Goal: Task Accomplishment & Management: Manage account settings

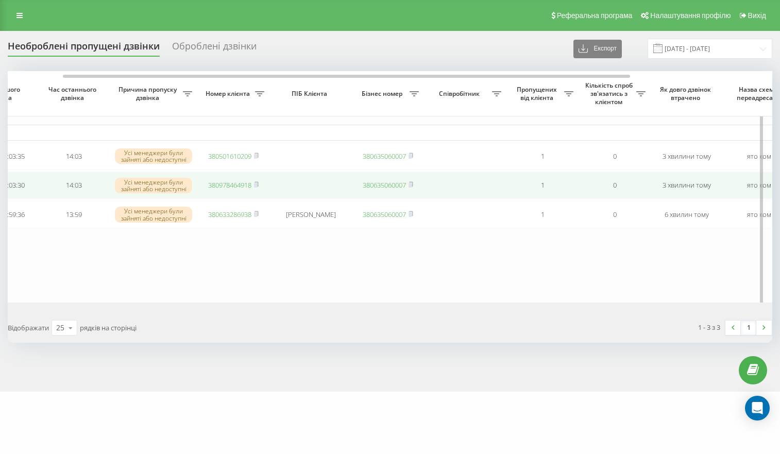
scroll to position [0, 119]
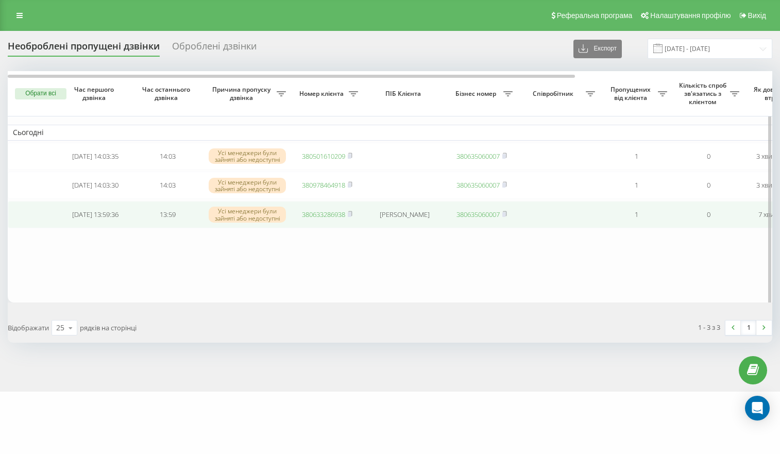
click at [321, 218] on link "380633286938" at bounding box center [323, 214] width 43 height 9
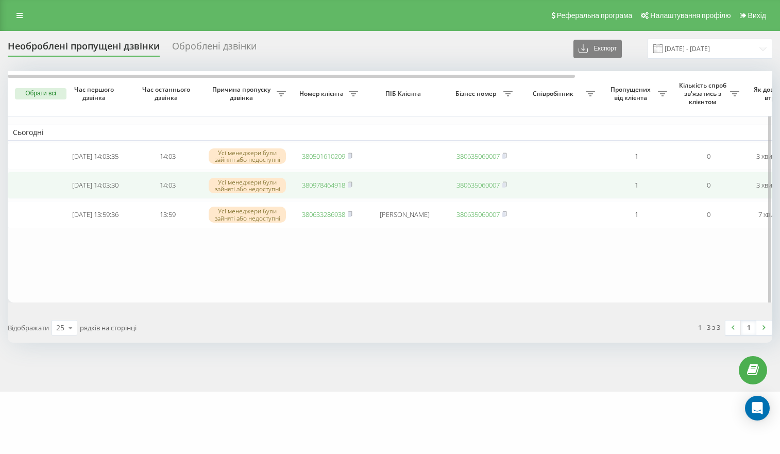
click at [337, 187] on link "380978464918" at bounding box center [323, 184] width 43 height 9
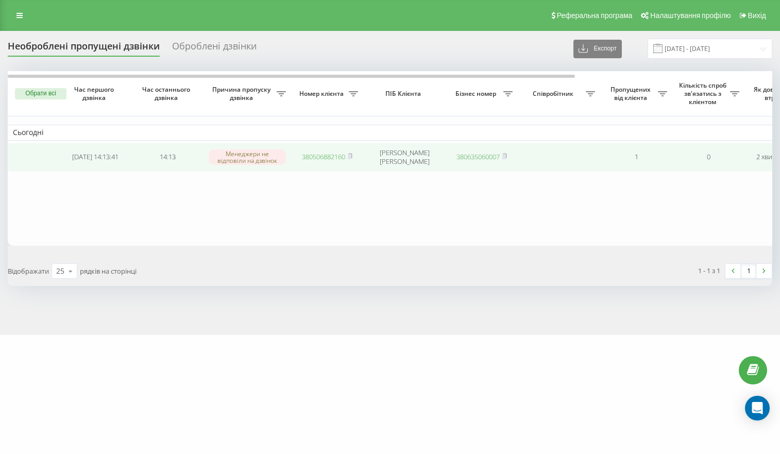
click at [334, 158] on link "380506882160" at bounding box center [323, 156] width 43 height 9
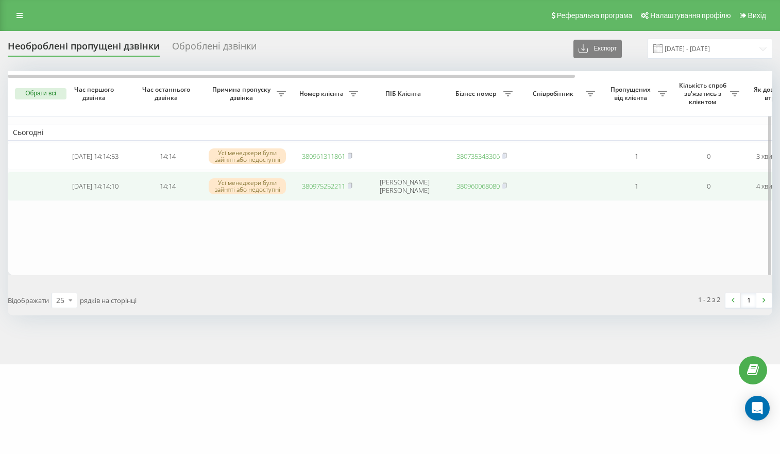
click at [320, 189] on link "380975252211" at bounding box center [323, 185] width 43 height 9
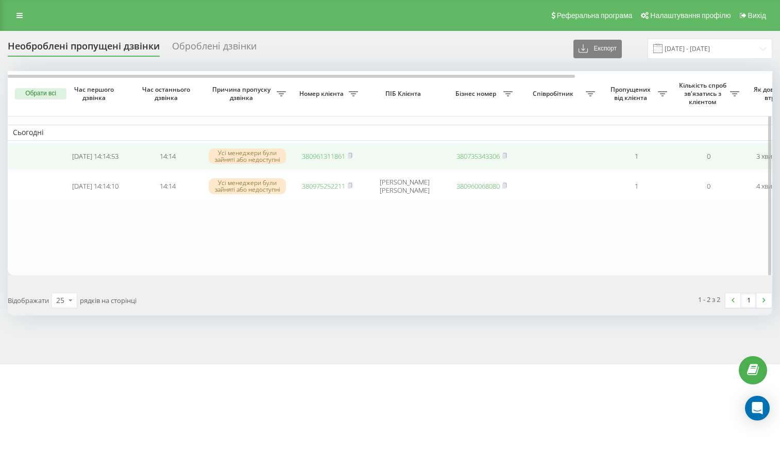
click at [324, 154] on link "380961311861" at bounding box center [323, 155] width 43 height 9
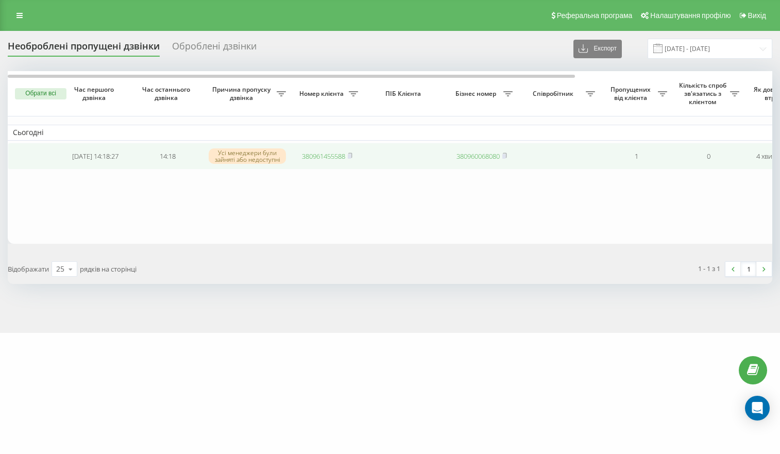
click at [330, 157] on link "380961455588" at bounding box center [323, 155] width 43 height 9
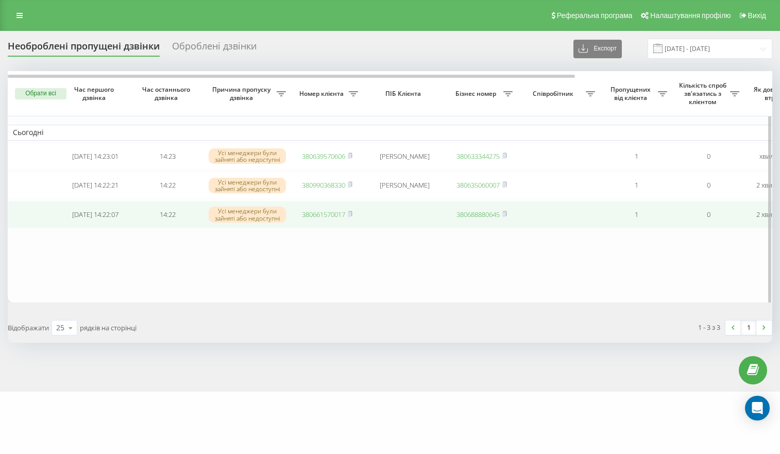
click at [313, 216] on link "380661570017" at bounding box center [323, 214] width 43 height 9
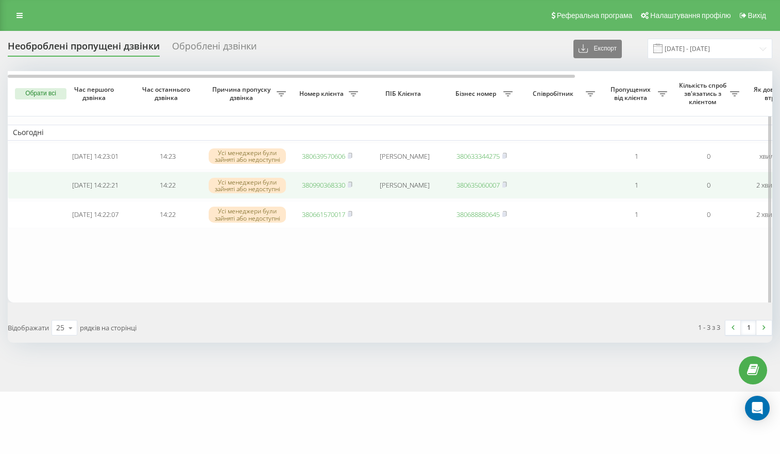
click at [322, 190] on link "380990368330" at bounding box center [323, 184] width 43 height 9
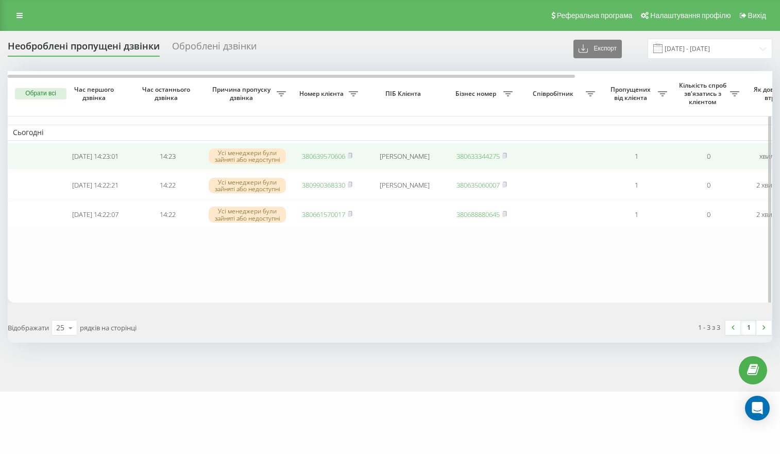
click at [310, 154] on link "380639570606" at bounding box center [323, 155] width 43 height 9
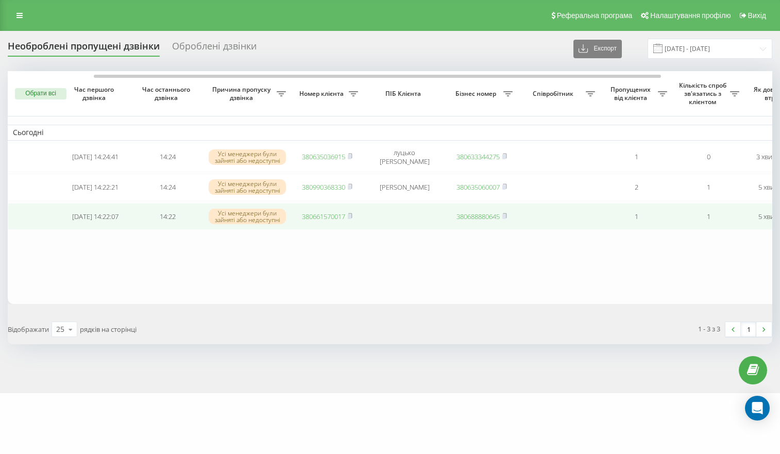
scroll to position [0, 266]
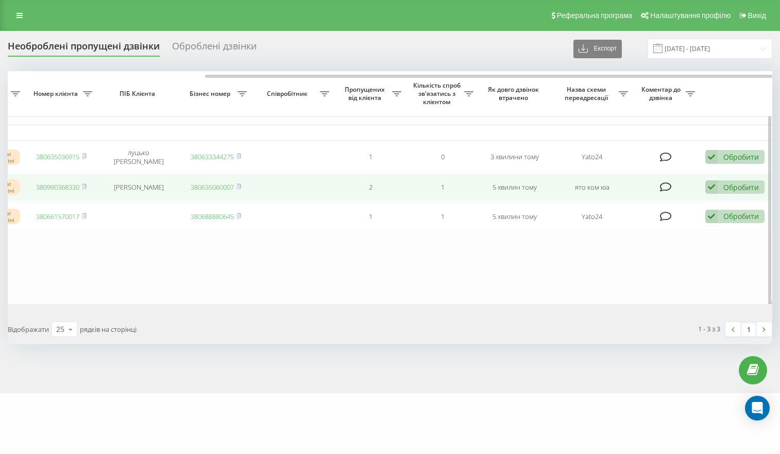
click at [703, 192] on td "Обробити Не вдалося зв'язатися Зв'язався з клієнтом за допомогою іншого каналу …" at bounding box center [736, 187] width 72 height 27
click at [712, 192] on icon at bounding box center [711, 187] width 12 height 14
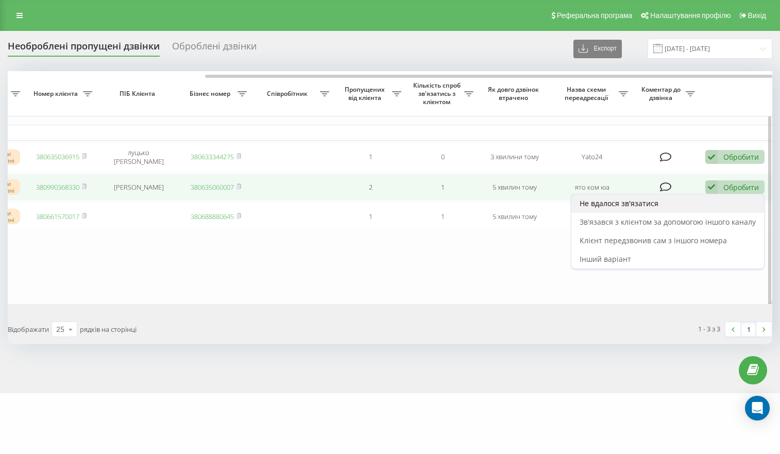
click at [674, 207] on div "Не вдалося зв'язатися" at bounding box center [667, 203] width 193 height 19
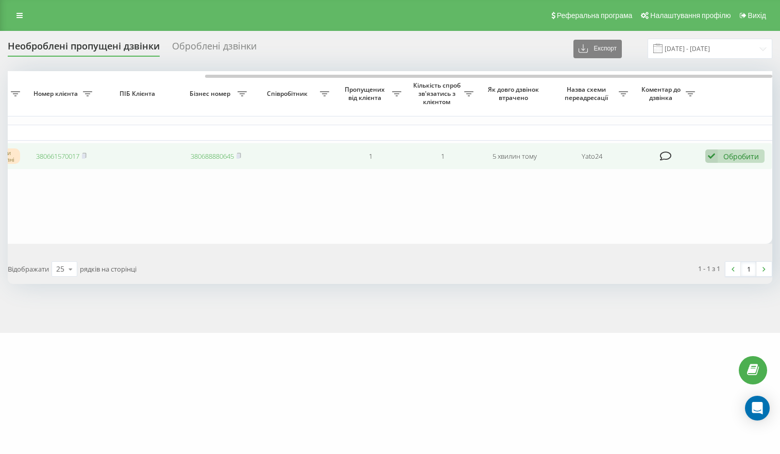
click at [708, 154] on icon at bounding box center [711, 156] width 12 height 14
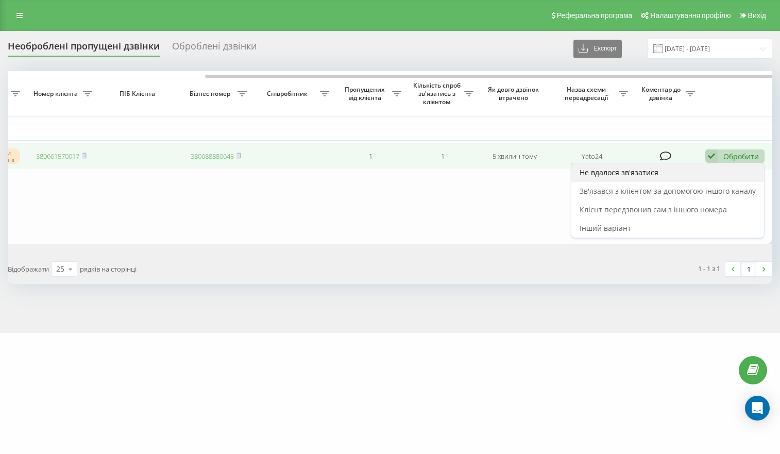
click at [662, 166] on div "Не вдалося зв'язатися" at bounding box center [667, 172] width 193 height 19
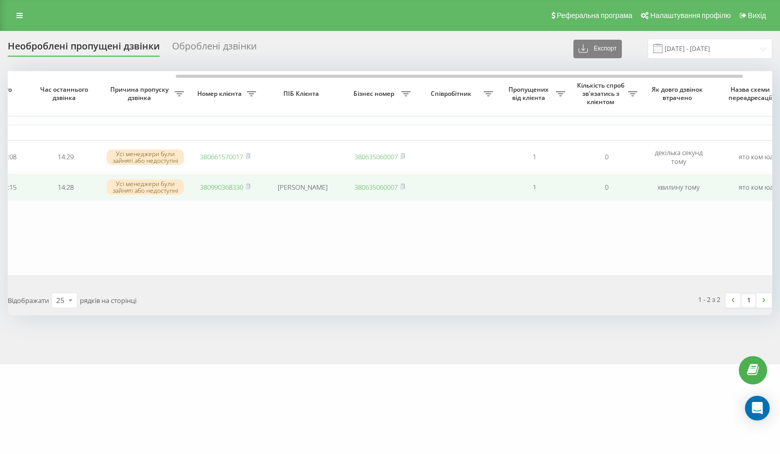
scroll to position [0, 67]
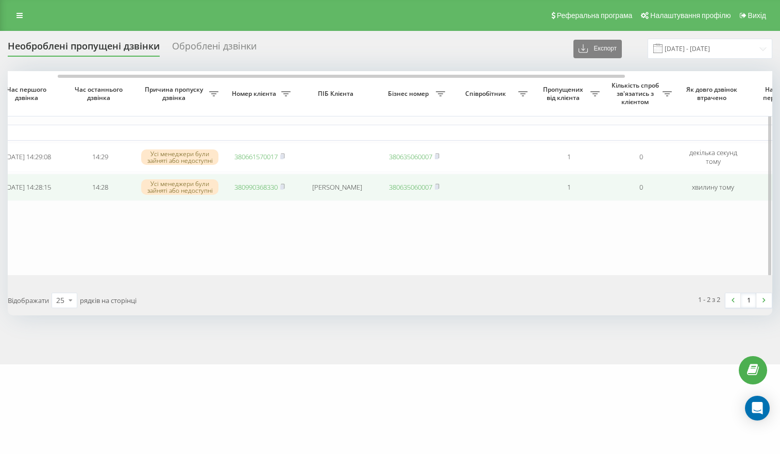
click at [258, 185] on link "380990368330" at bounding box center [255, 186] width 43 height 9
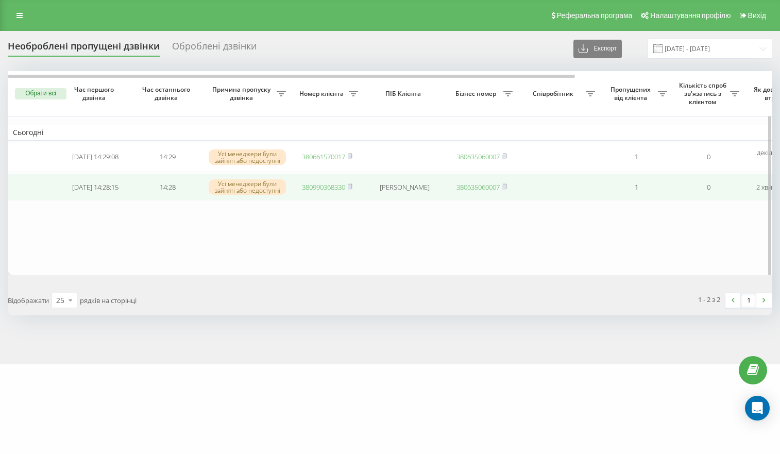
click at [327, 189] on link "380990368330" at bounding box center [323, 186] width 43 height 9
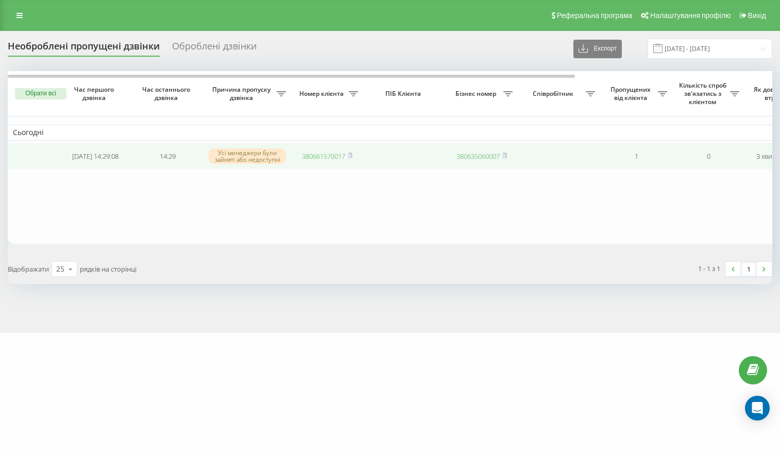
click at [314, 156] on link "380661570017" at bounding box center [323, 155] width 43 height 9
click at [337, 162] on td "380661570017" at bounding box center [327, 156] width 72 height 27
click at [328, 157] on link "380661570017" at bounding box center [323, 155] width 43 height 9
click at [320, 158] on link "380975252211" at bounding box center [323, 156] width 43 height 9
click at [326, 160] on link "380673518794" at bounding box center [323, 155] width 43 height 9
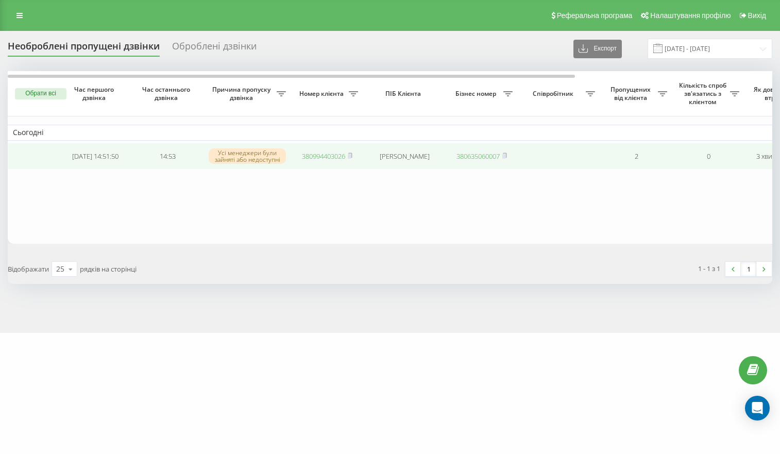
click at [317, 152] on link "380994403026" at bounding box center [323, 155] width 43 height 9
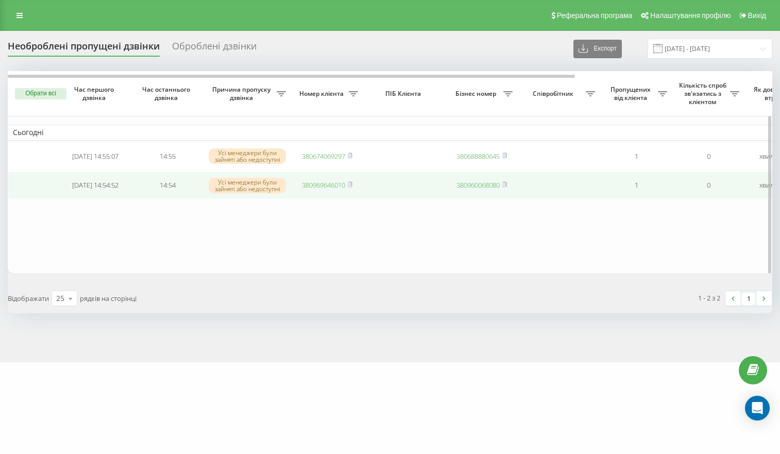
click at [322, 186] on link "380969646010" at bounding box center [323, 184] width 43 height 9
click at [329, 189] on link "380635778282" at bounding box center [323, 184] width 43 height 9
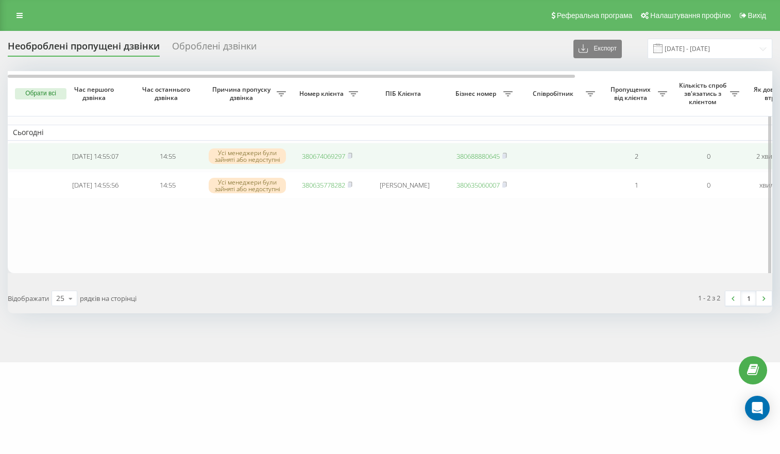
click at [321, 157] on link "380674069297" at bounding box center [323, 155] width 43 height 9
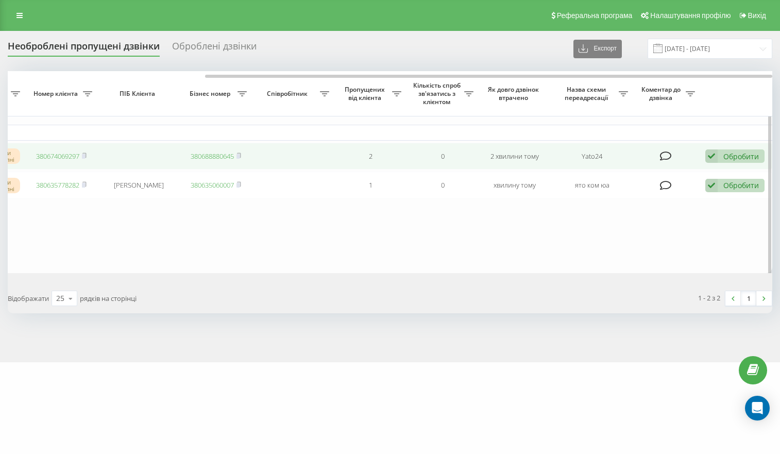
scroll to position [0, 203]
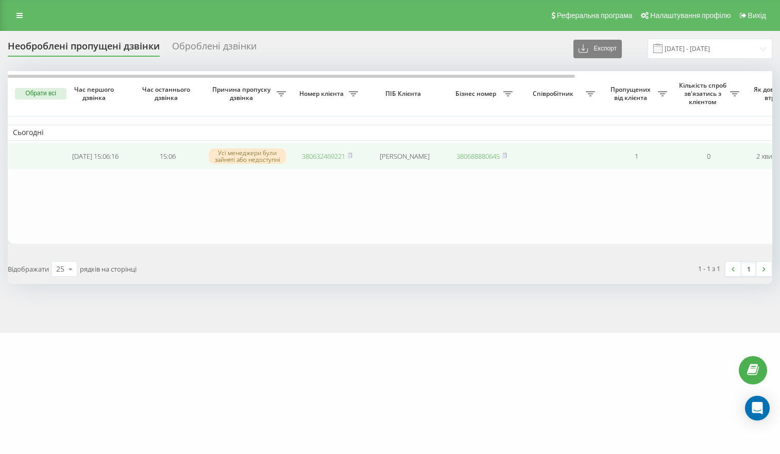
click at [319, 157] on link "380632469221" at bounding box center [323, 155] width 43 height 9
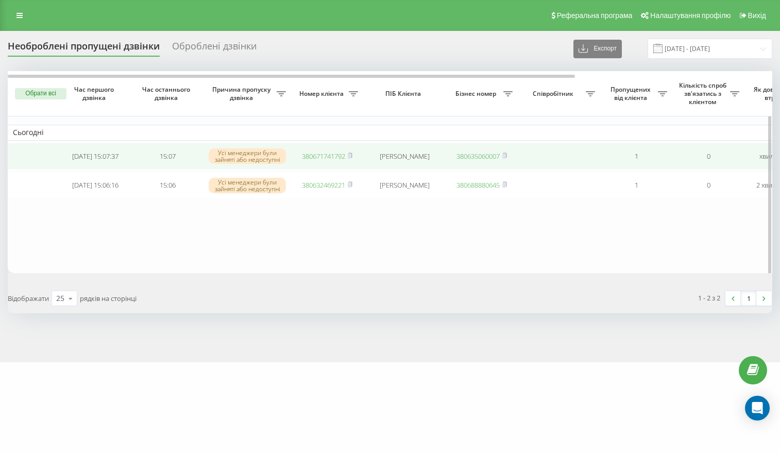
click at [318, 158] on link "380671741792" at bounding box center [323, 155] width 43 height 9
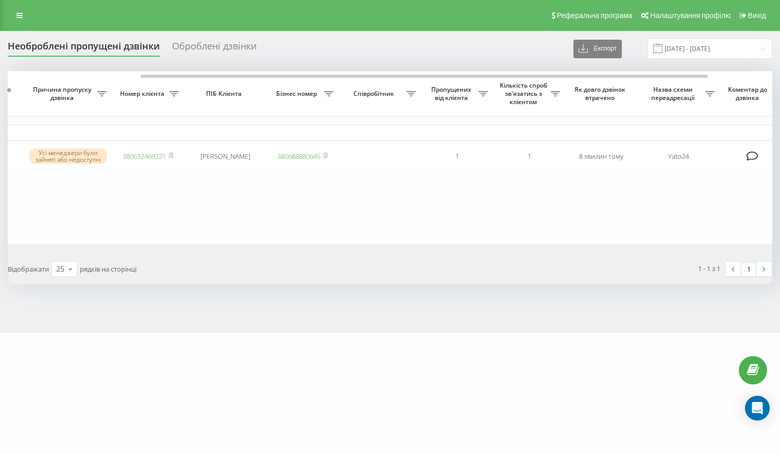
scroll to position [0, 266]
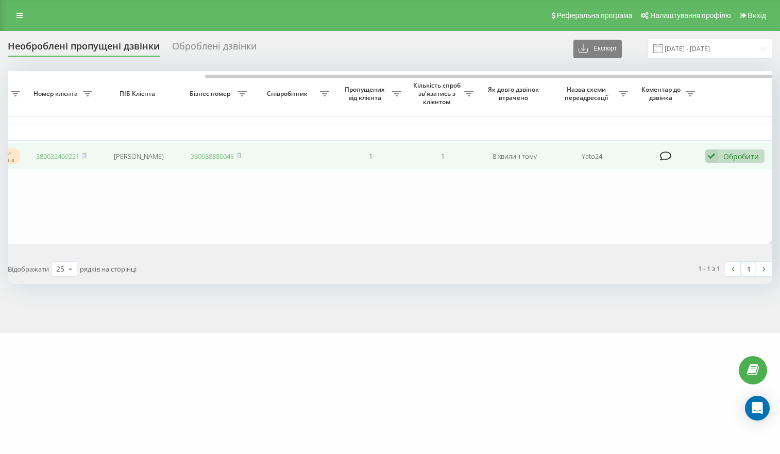
click at [713, 151] on icon at bounding box center [711, 156] width 12 height 14
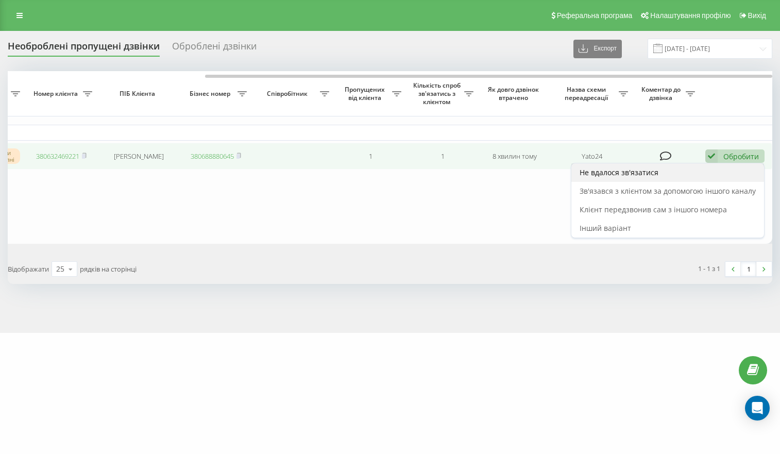
click at [678, 178] on div "Не вдалося зв'язатися" at bounding box center [667, 172] width 193 height 19
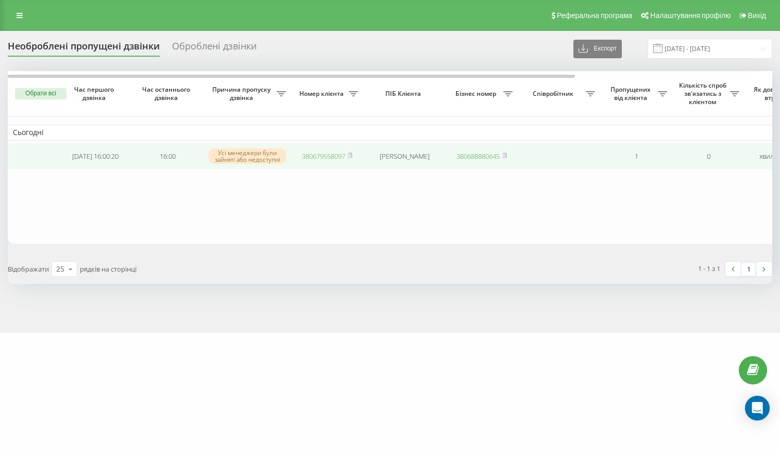
click at [321, 159] on link "380679558097" at bounding box center [323, 155] width 43 height 9
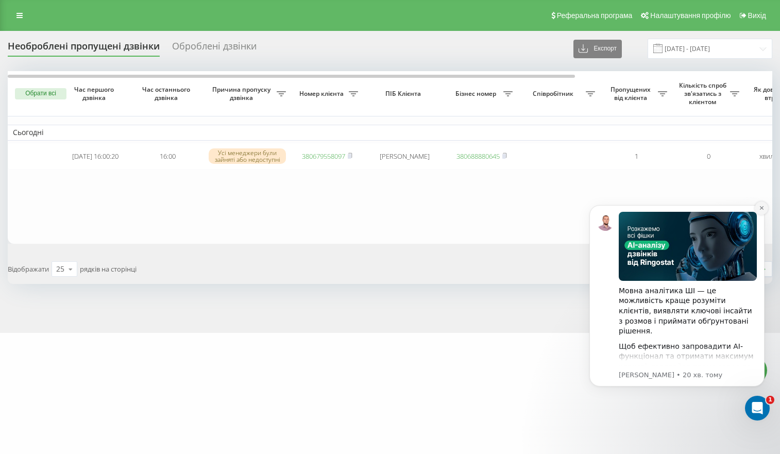
click at [759, 207] on icon "Dismiss notification" at bounding box center [762, 208] width 6 height 6
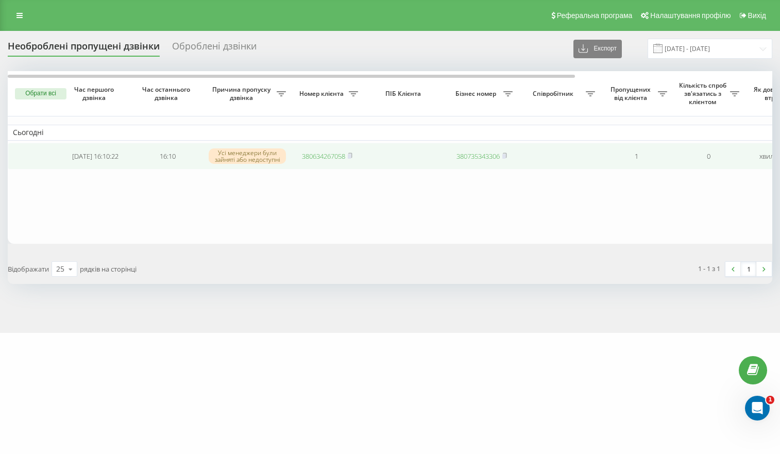
click at [313, 157] on link "380634267058" at bounding box center [323, 155] width 43 height 9
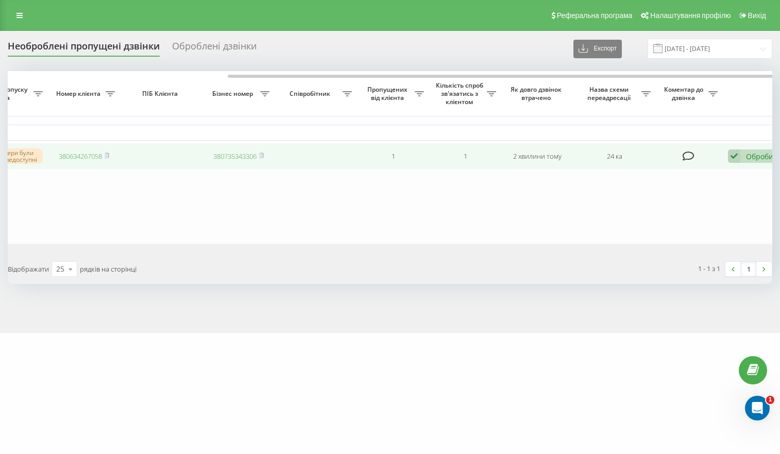
scroll to position [0, 266]
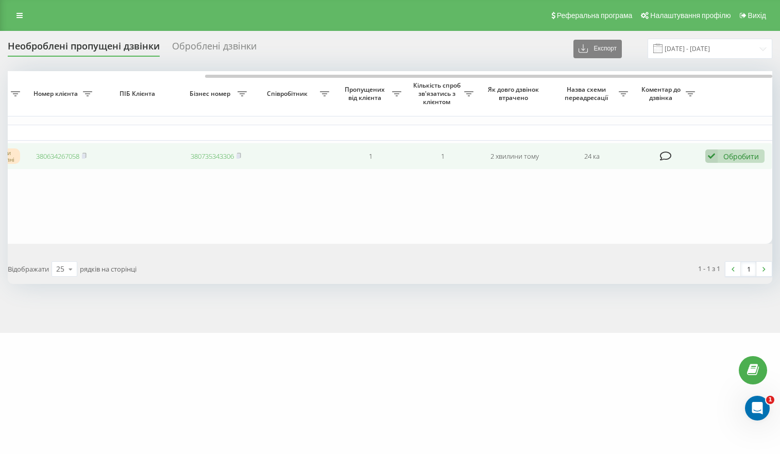
click at [714, 159] on icon at bounding box center [711, 156] width 12 height 14
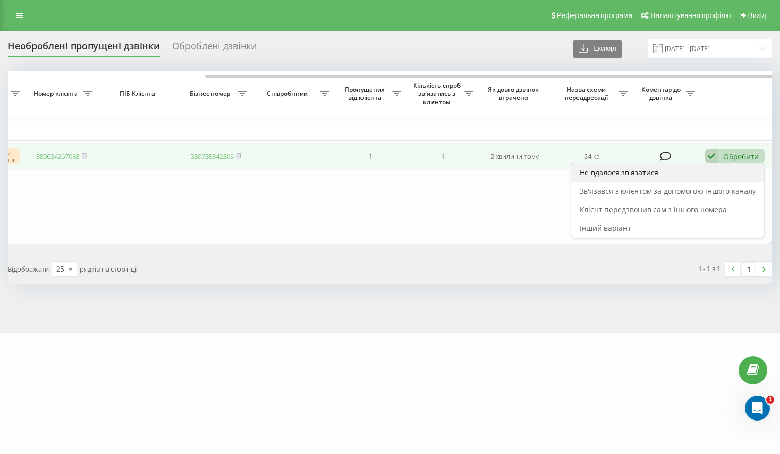
click at [686, 181] on div "Не вдалося зв'язатися" at bounding box center [667, 172] width 193 height 19
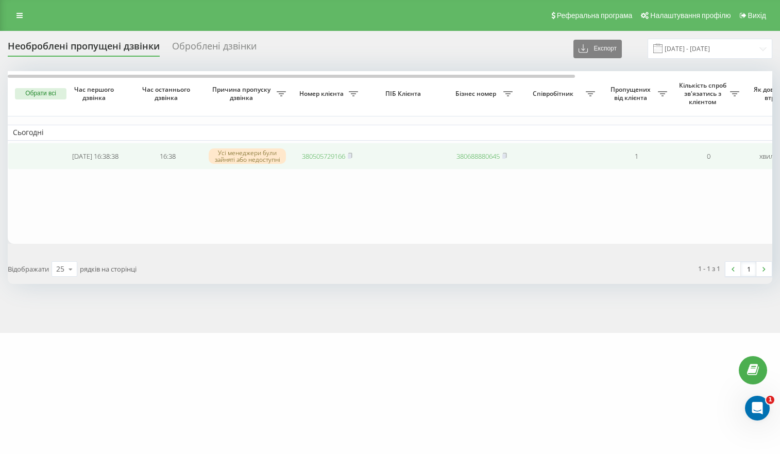
click at [321, 159] on link "380505729166" at bounding box center [323, 155] width 43 height 9
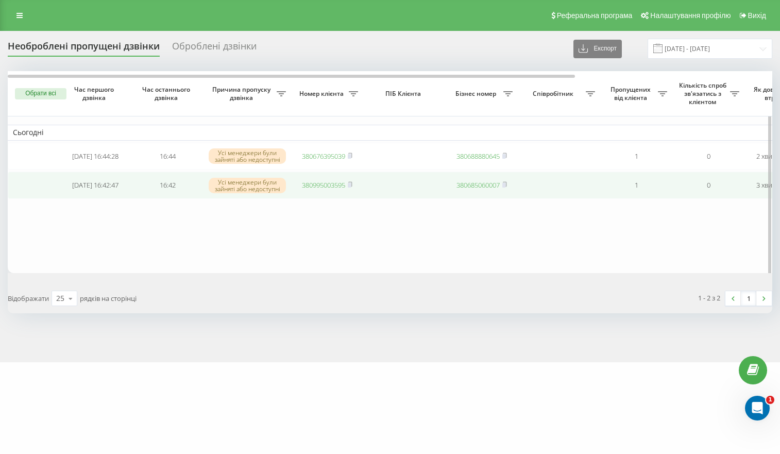
click at [333, 190] on link "380995003595" at bounding box center [323, 184] width 43 height 9
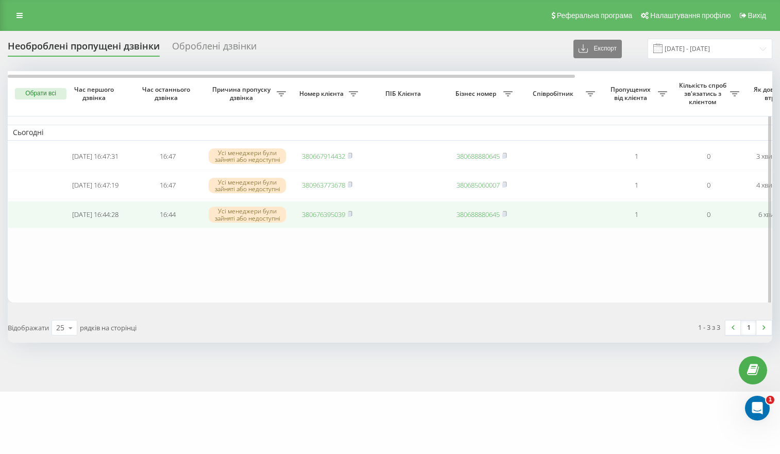
click at [316, 215] on link "380676395039" at bounding box center [323, 214] width 43 height 9
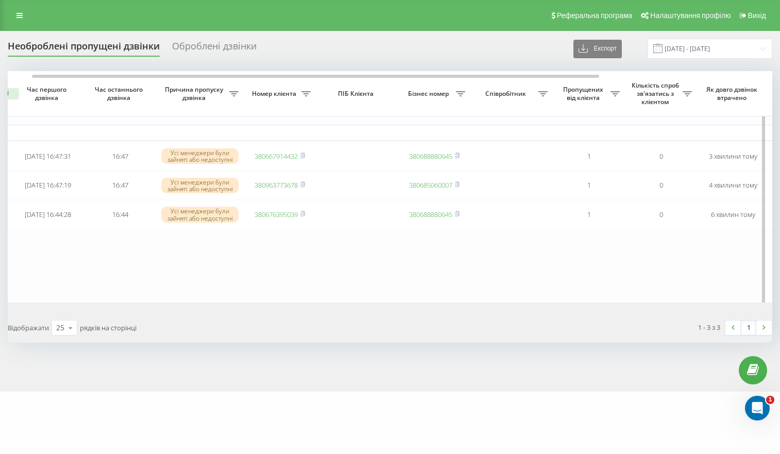
scroll to position [0, 17]
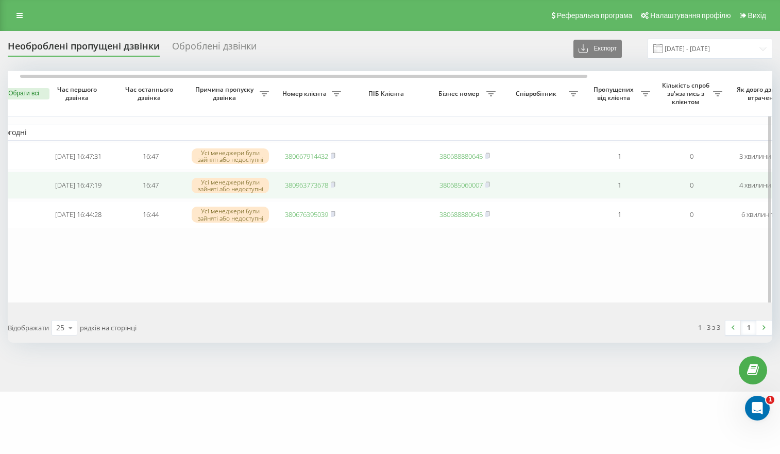
click at [311, 190] on link "380963773678" at bounding box center [306, 184] width 43 height 9
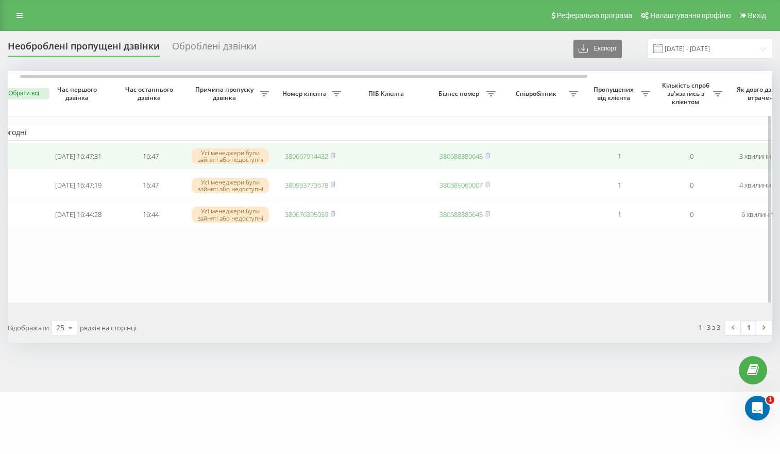
click at [315, 156] on link "380667914432" at bounding box center [306, 155] width 43 height 9
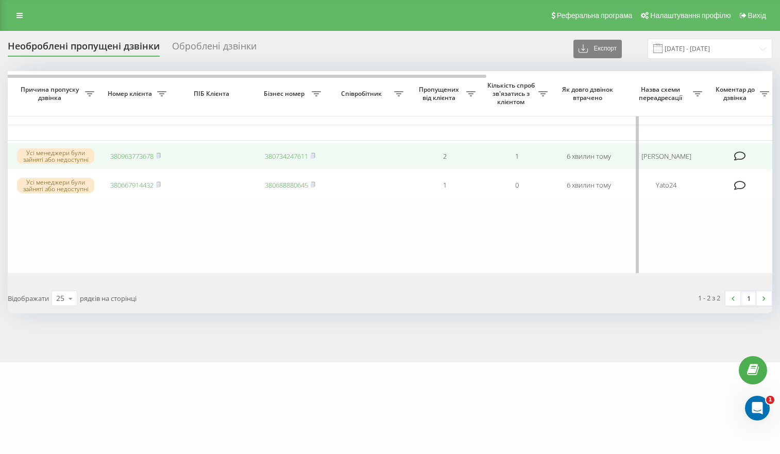
scroll to position [0, 266]
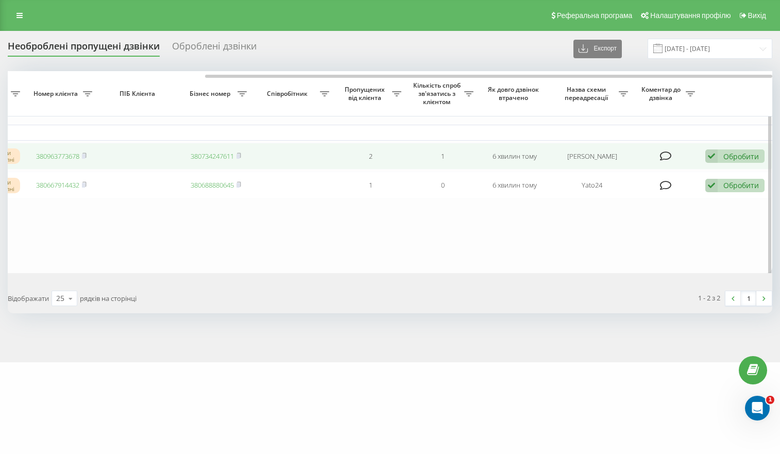
click at [703, 153] on td "Обробити Не вдалося зв'язатися Зв'язався з клієнтом за допомогою іншого каналу …" at bounding box center [736, 156] width 72 height 27
click at [711, 153] on icon at bounding box center [711, 156] width 12 height 14
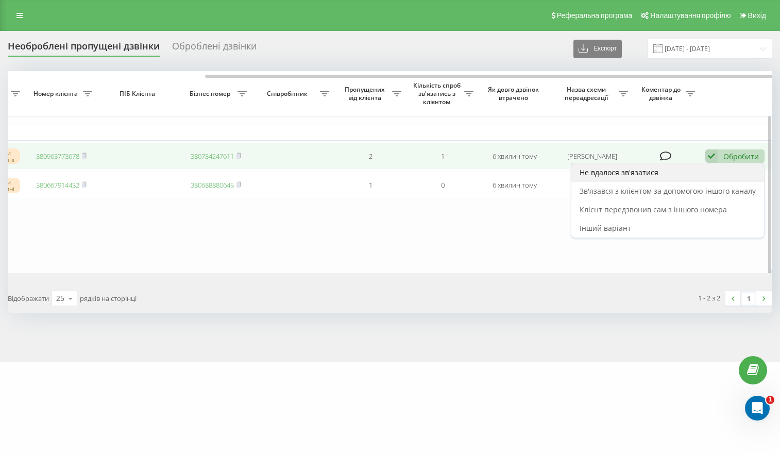
drag, startPoint x: 648, startPoint y: 186, endPoint x: 668, endPoint y: 175, distance: 22.6
click at [668, 175] on div "Не вдалося зв'язатися Зв'язався з клієнтом за допомогою іншого каналу Клієнт пе…" at bounding box center [668, 200] width 194 height 75
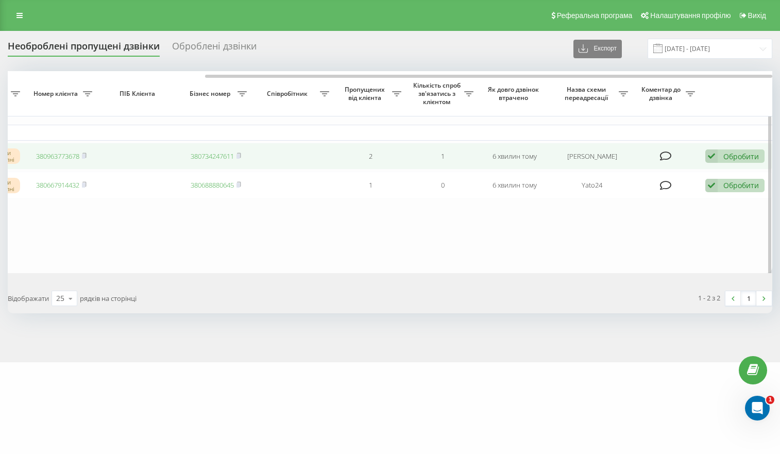
click at [668, 175] on td at bounding box center [666, 185] width 67 height 27
click at [710, 160] on icon at bounding box center [711, 156] width 12 height 14
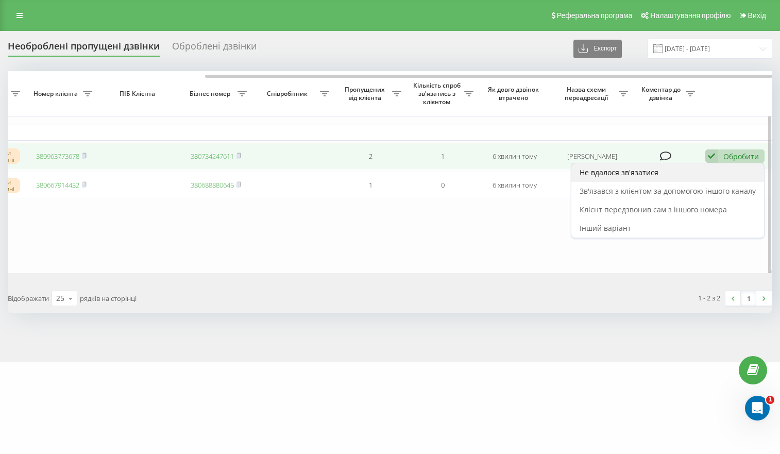
click at [688, 165] on div "Не вдалося зв'язатися" at bounding box center [667, 172] width 193 height 19
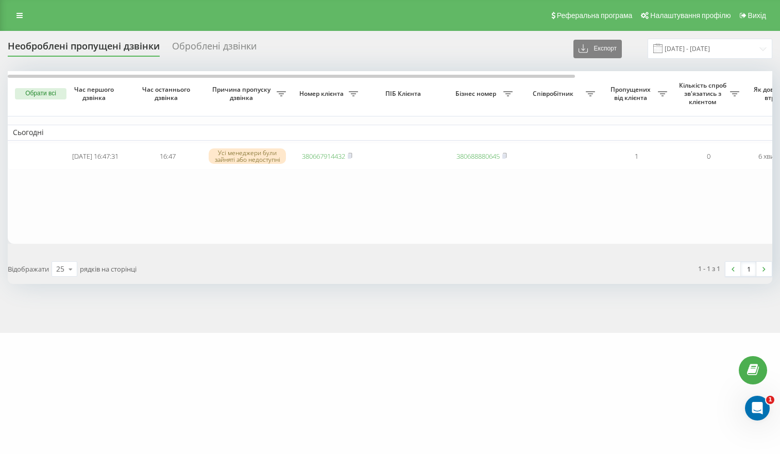
click at [673, 216] on table "Сьогодні [DATE] 16:47:31 16:47 Усі менеджери були зайняті або недоступні 380667…" at bounding box center [523, 157] width 1030 height 173
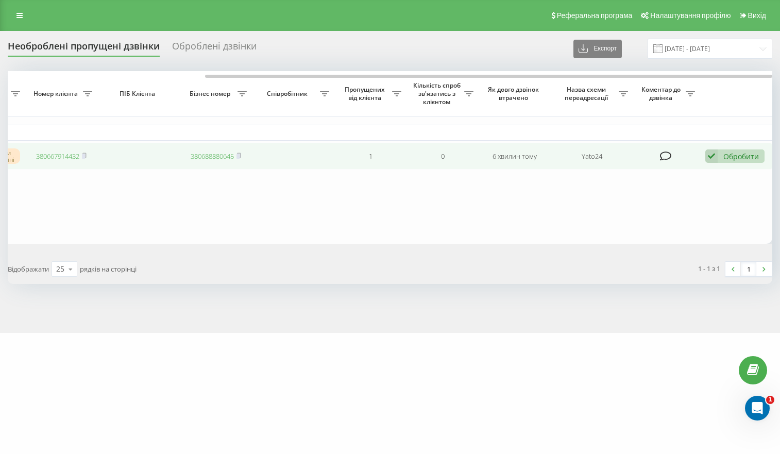
click at [730, 155] on div "Обробити" at bounding box center [741, 156] width 36 height 10
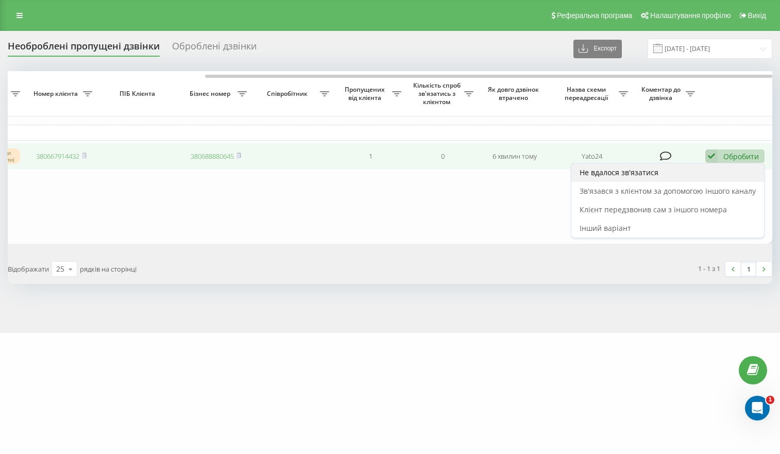
click at [697, 172] on div "Не вдалося зв'язатися" at bounding box center [667, 172] width 193 height 19
